Goal: Task Accomplishment & Management: Manage account settings

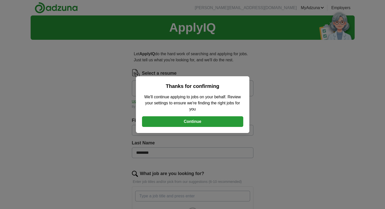
click at [158, 122] on button "Continue" at bounding box center [192, 121] width 101 height 11
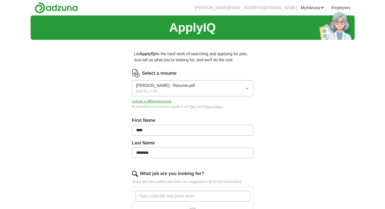
click at [163, 101] on button "Upload a different resume" at bounding box center [152, 101] width 40 height 5
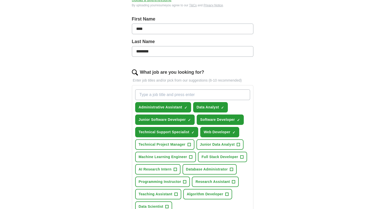
scroll to position [152, 0]
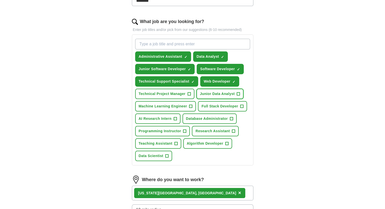
click at [239, 92] on span "+" at bounding box center [238, 94] width 3 height 4
click at [0, 0] on span "×" at bounding box center [0, 0] width 0 height 0
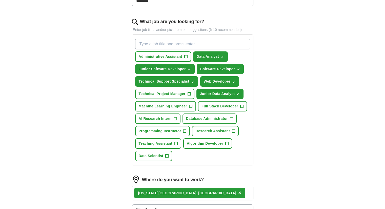
click at [185, 56] on span "+" at bounding box center [185, 57] width 3 height 4
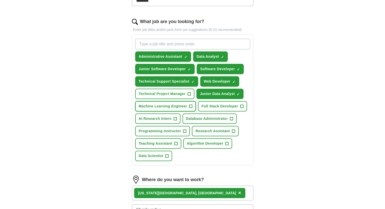
click at [190, 105] on span "+" at bounding box center [190, 106] width 3 height 4
click at [174, 117] on span "+" at bounding box center [175, 119] width 3 height 4
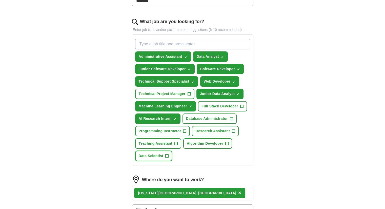
click at [170, 155] on button "Data Scientist +" at bounding box center [153, 156] width 37 height 10
click at [232, 118] on span "+" at bounding box center [231, 119] width 3 height 4
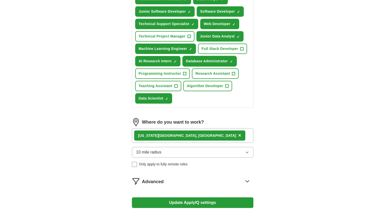
scroll to position [253, 0]
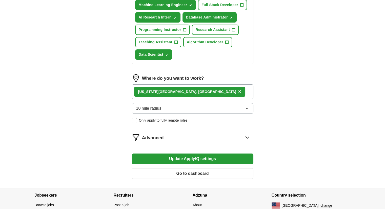
click at [167, 156] on button "Update ApplyIQ settings" at bounding box center [192, 158] width 121 height 11
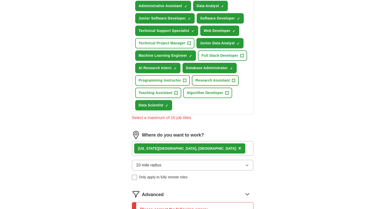
scroll to position [152, 0]
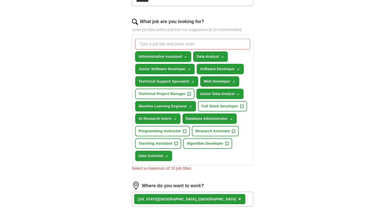
click at [166, 58] on span "Administrative Assistant" at bounding box center [161, 56] width 44 height 5
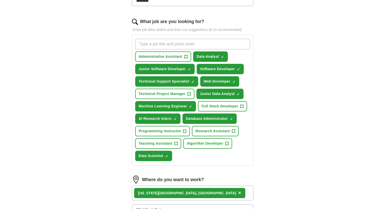
click at [125, 100] on div "Let ApplyIQ do the hard work of searching and applying for jobs. Just tell us w…" at bounding box center [193, 90] width 162 height 397
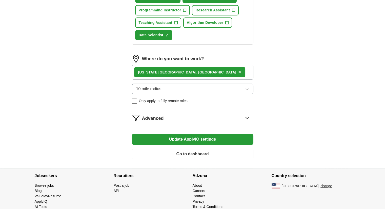
scroll to position [281, 0]
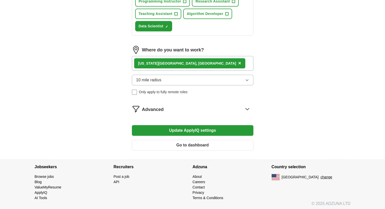
click at [148, 125] on button "Update ApplyIQ settings" at bounding box center [192, 130] width 121 height 11
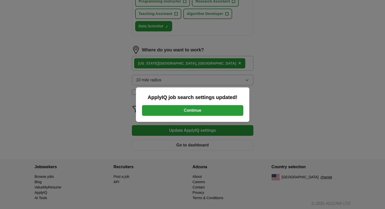
click at [154, 112] on button "Continue" at bounding box center [192, 110] width 101 height 11
